Goal: Information Seeking & Learning: Find specific fact

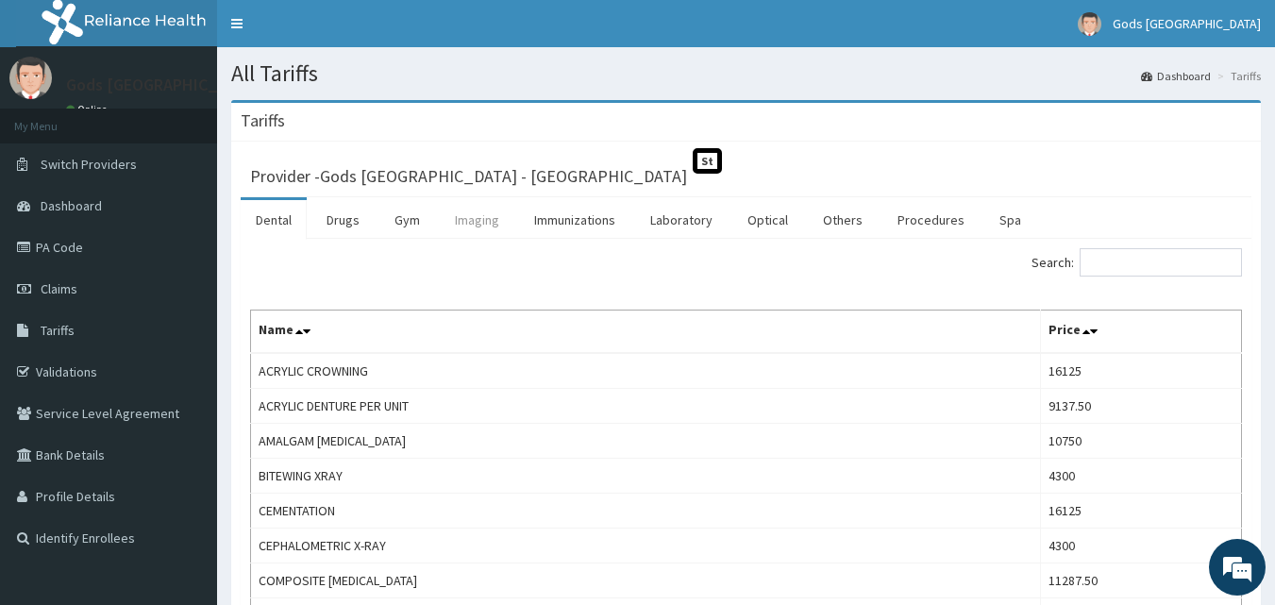
click at [474, 224] on link "Imaging" at bounding box center [477, 220] width 75 height 40
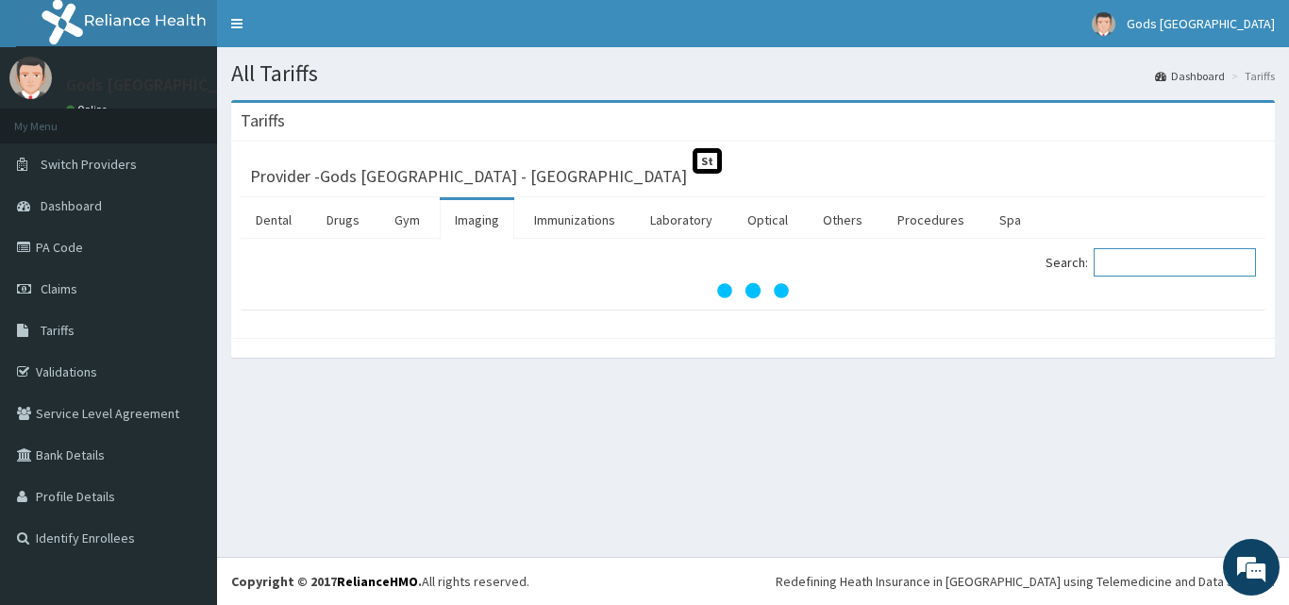
click at [1130, 265] on input "Search:" at bounding box center [1175, 262] width 162 height 28
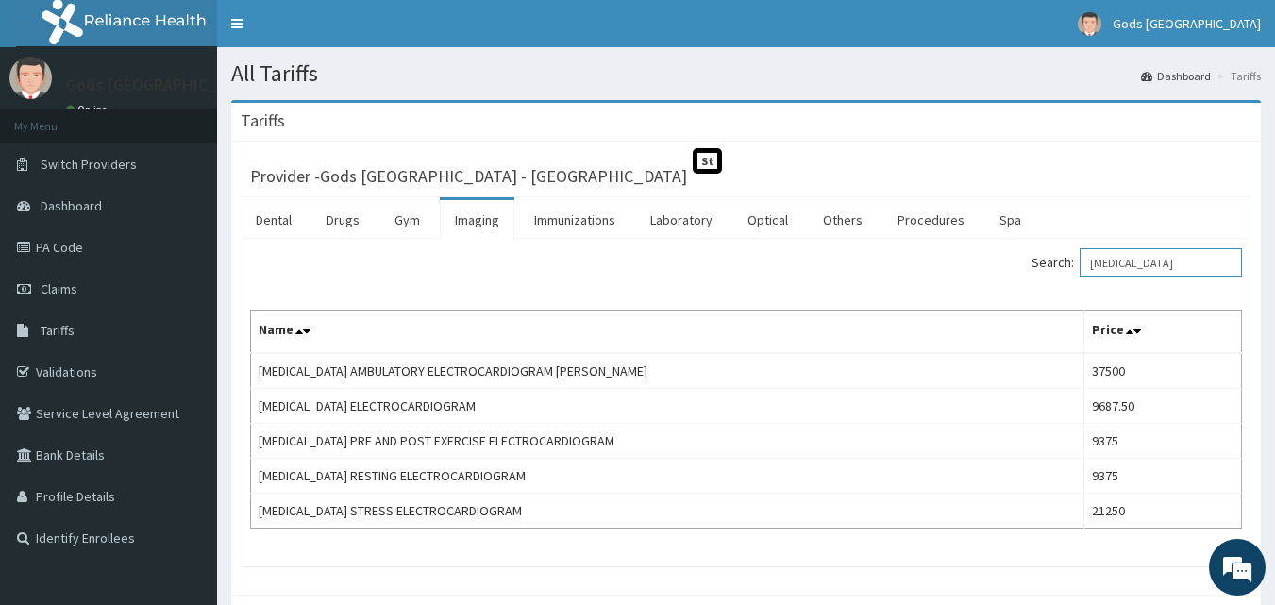
type input "[MEDICAL_DATA]"
click at [711, 219] on link "Laboratory" at bounding box center [681, 220] width 93 height 40
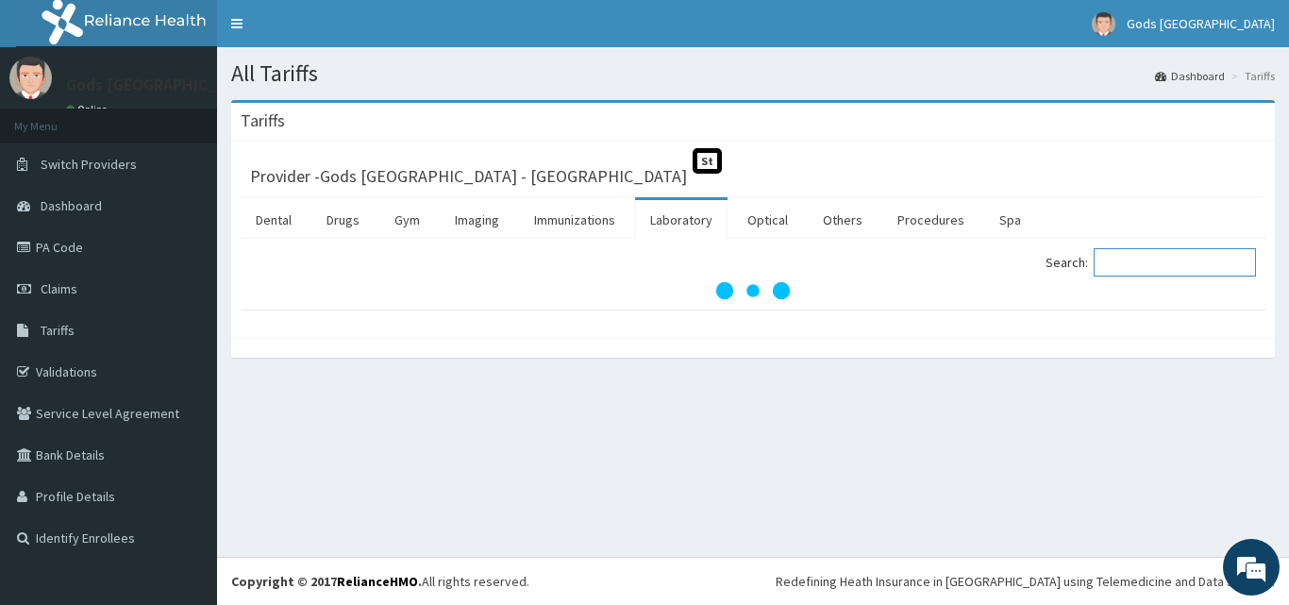
click at [1138, 266] on input "Search:" at bounding box center [1175, 262] width 162 height 28
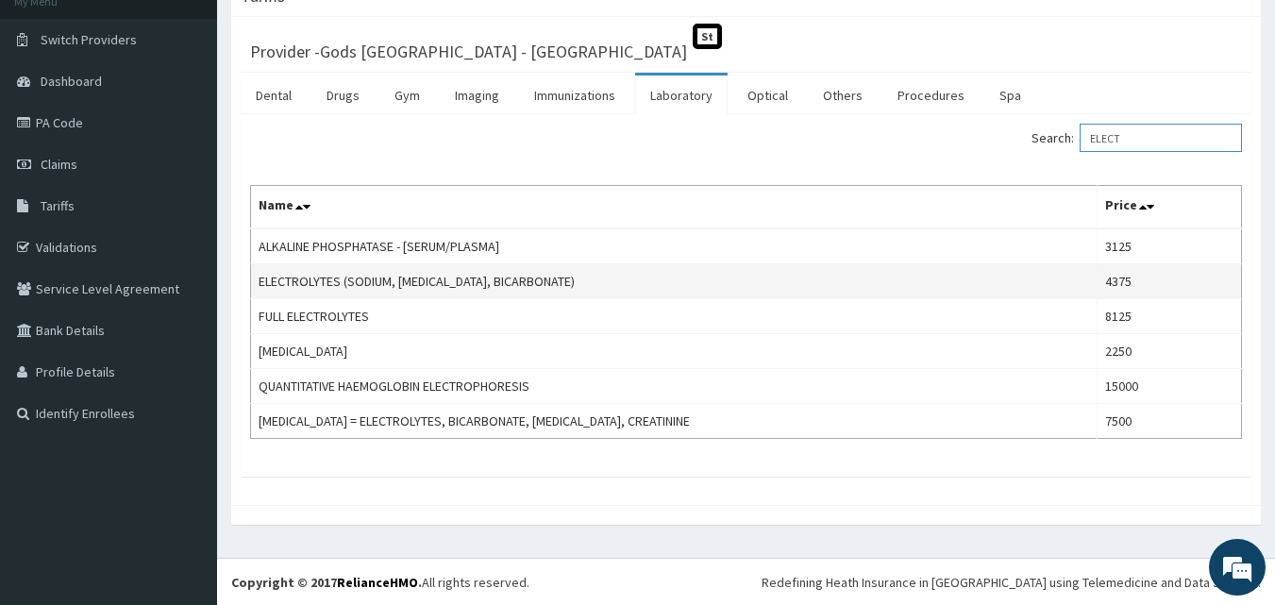
scroll to position [126, 0]
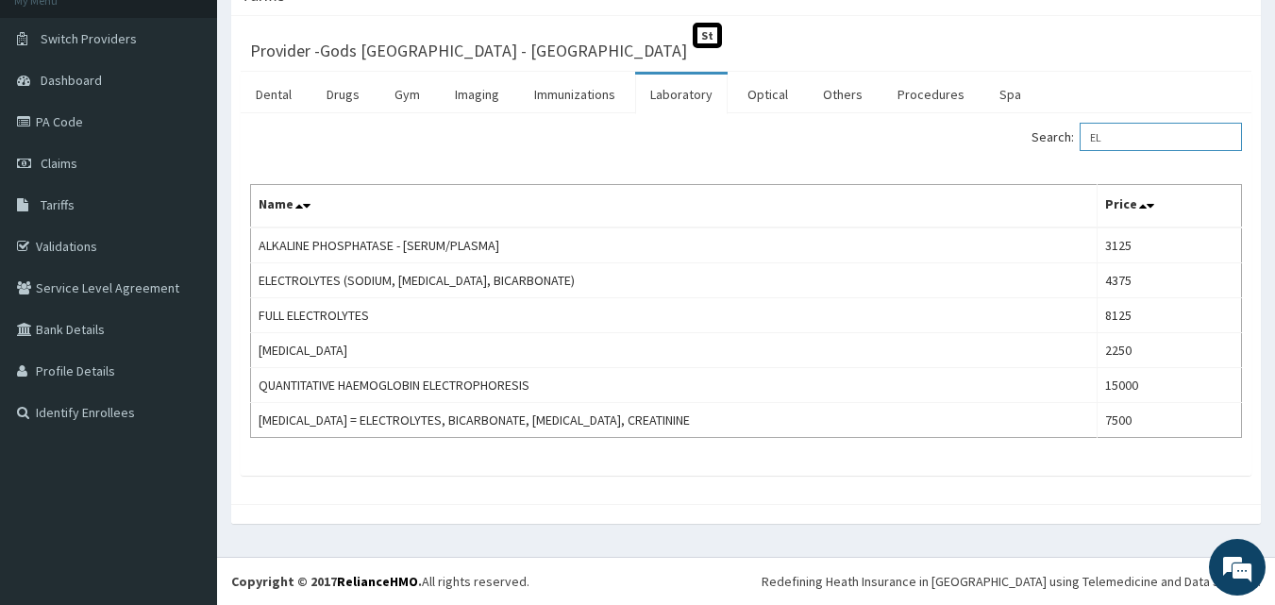
type input "E"
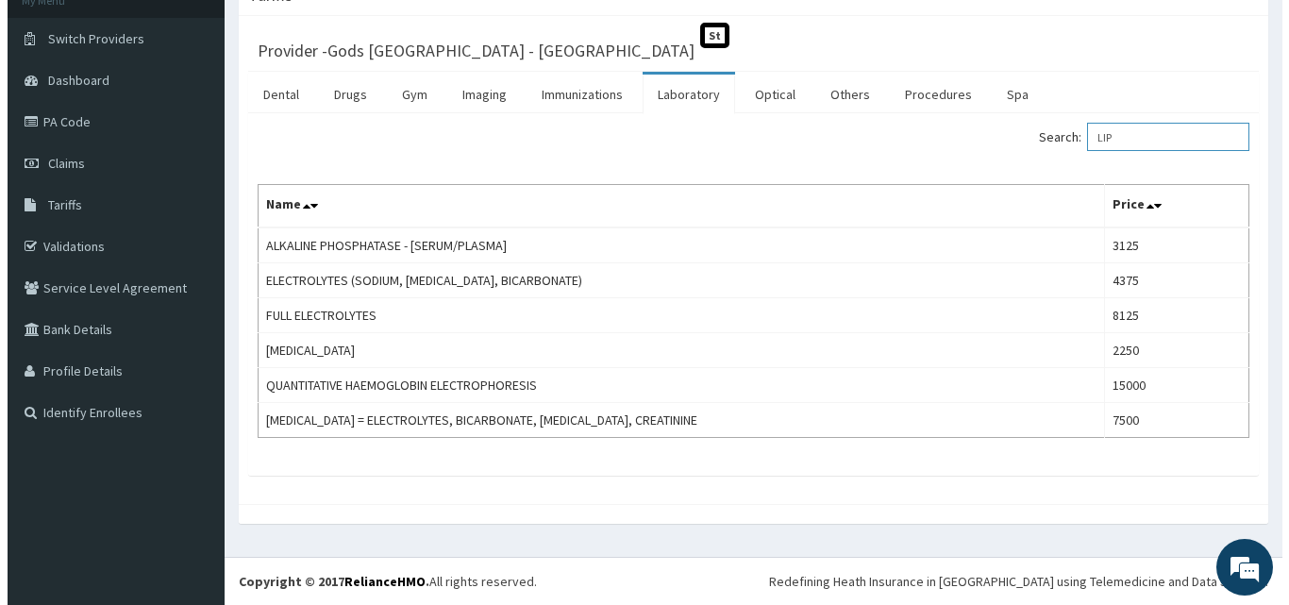
scroll to position [0, 0]
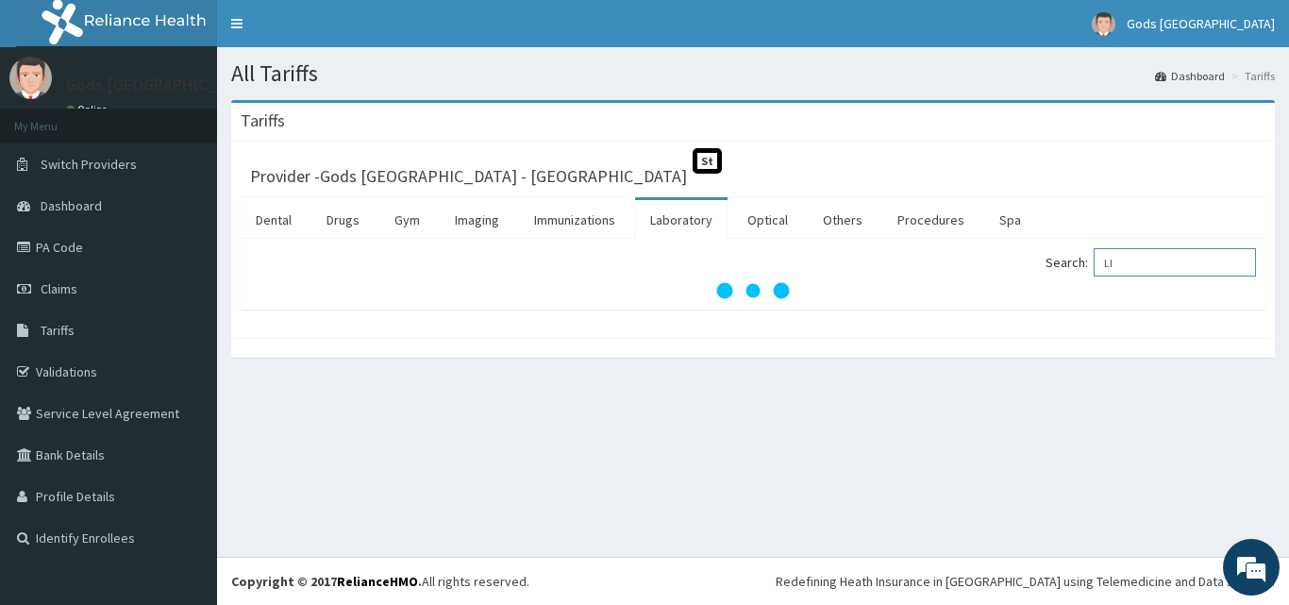
type input "L"
click at [902, 137] on div "Tariffs" at bounding box center [753, 122] width 1044 height 39
click at [1161, 262] on input "FASTING LIPID" at bounding box center [1175, 262] width 162 height 28
click at [1163, 262] on input "LIPID" at bounding box center [1175, 262] width 162 height 28
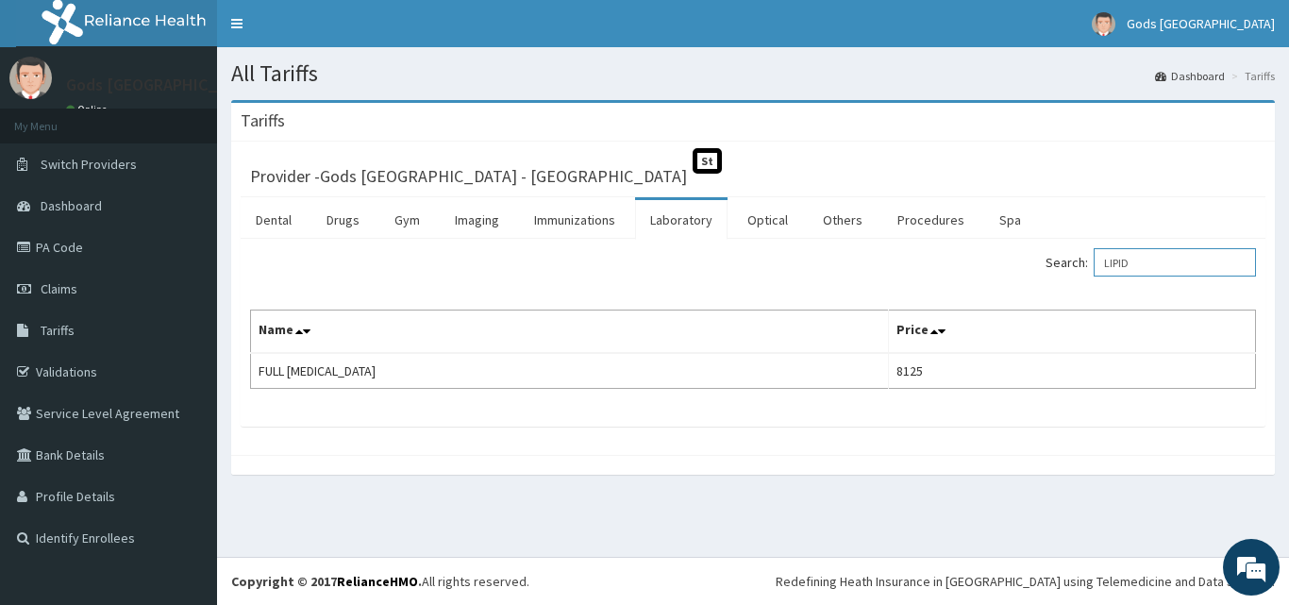
type input "LIPID"
